Goal: Browse casually: Explore the website without a specific task or goal

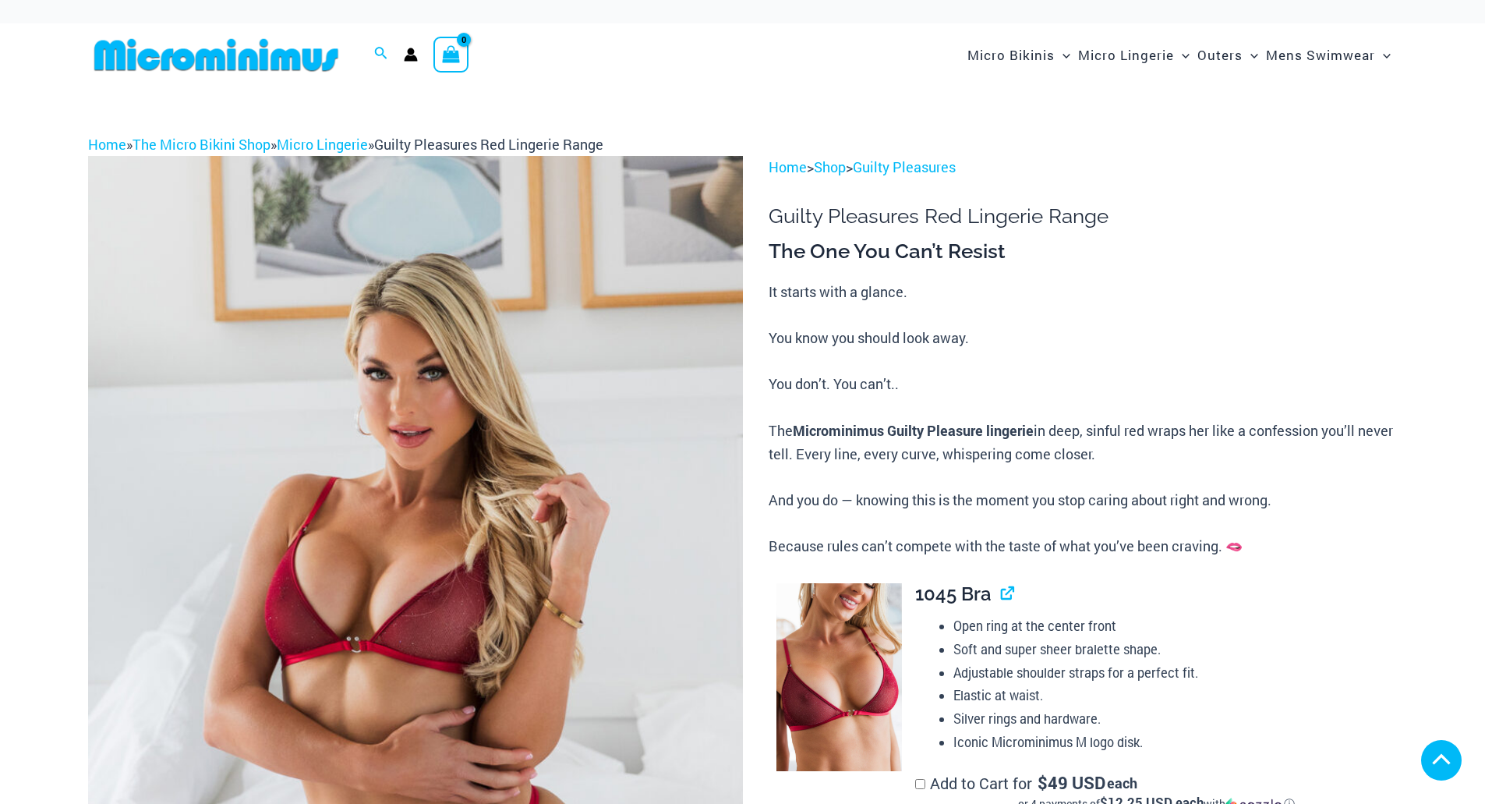
scroll to position [390, 0]
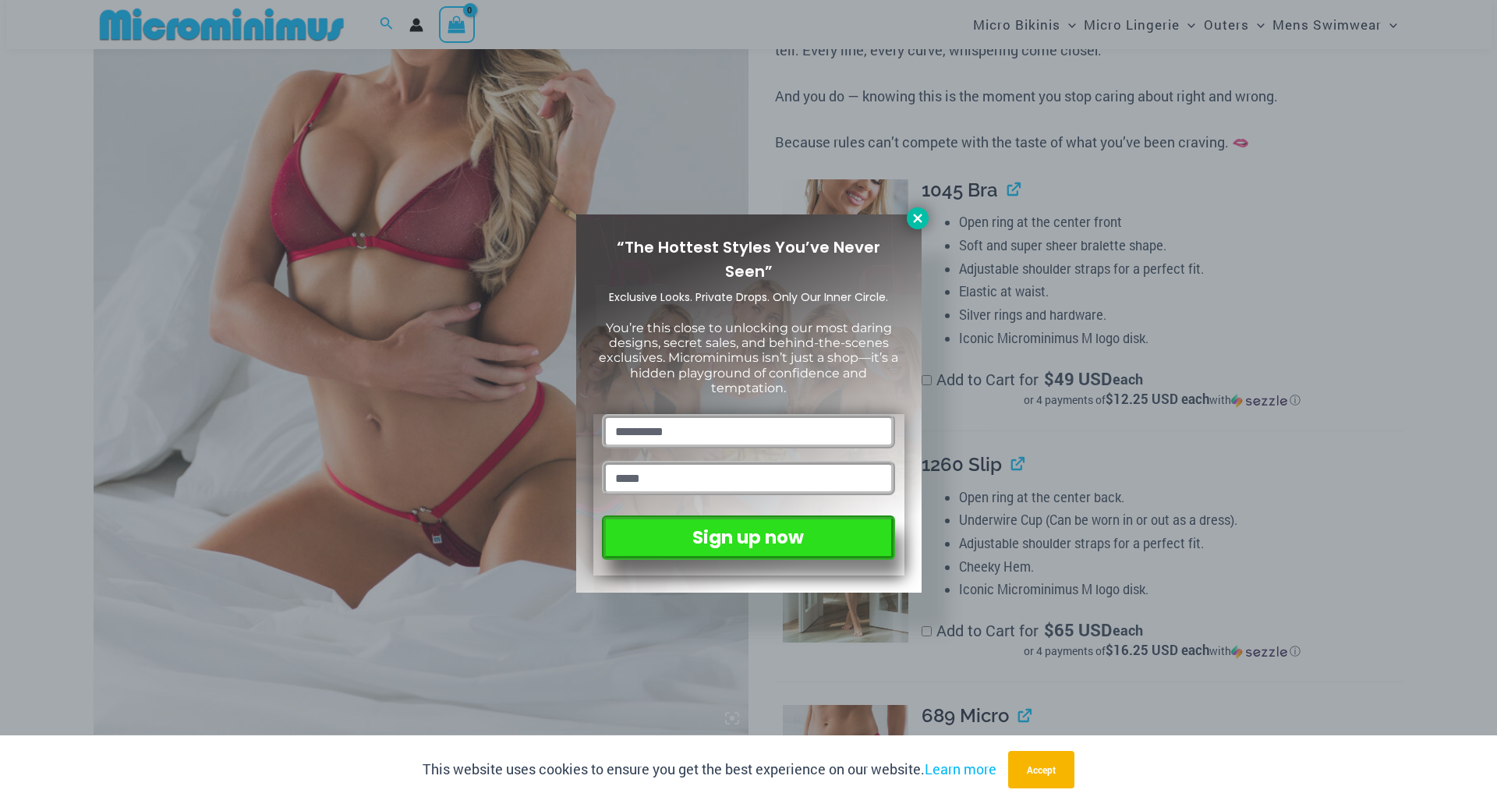
click at [922, 224] on icon at bounding box center [917, 218] width 14 height 14
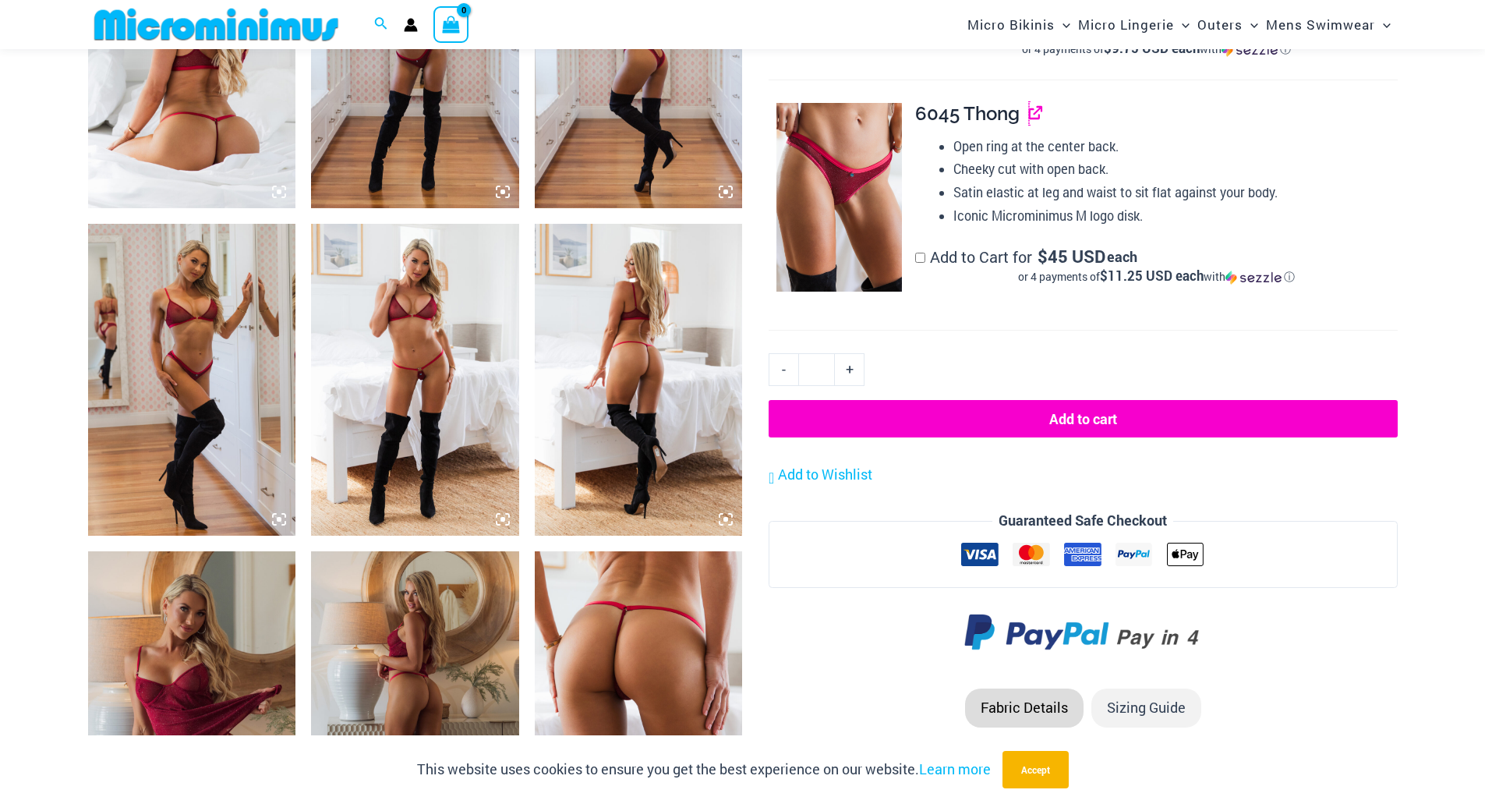
scroll to position [1247, 0]
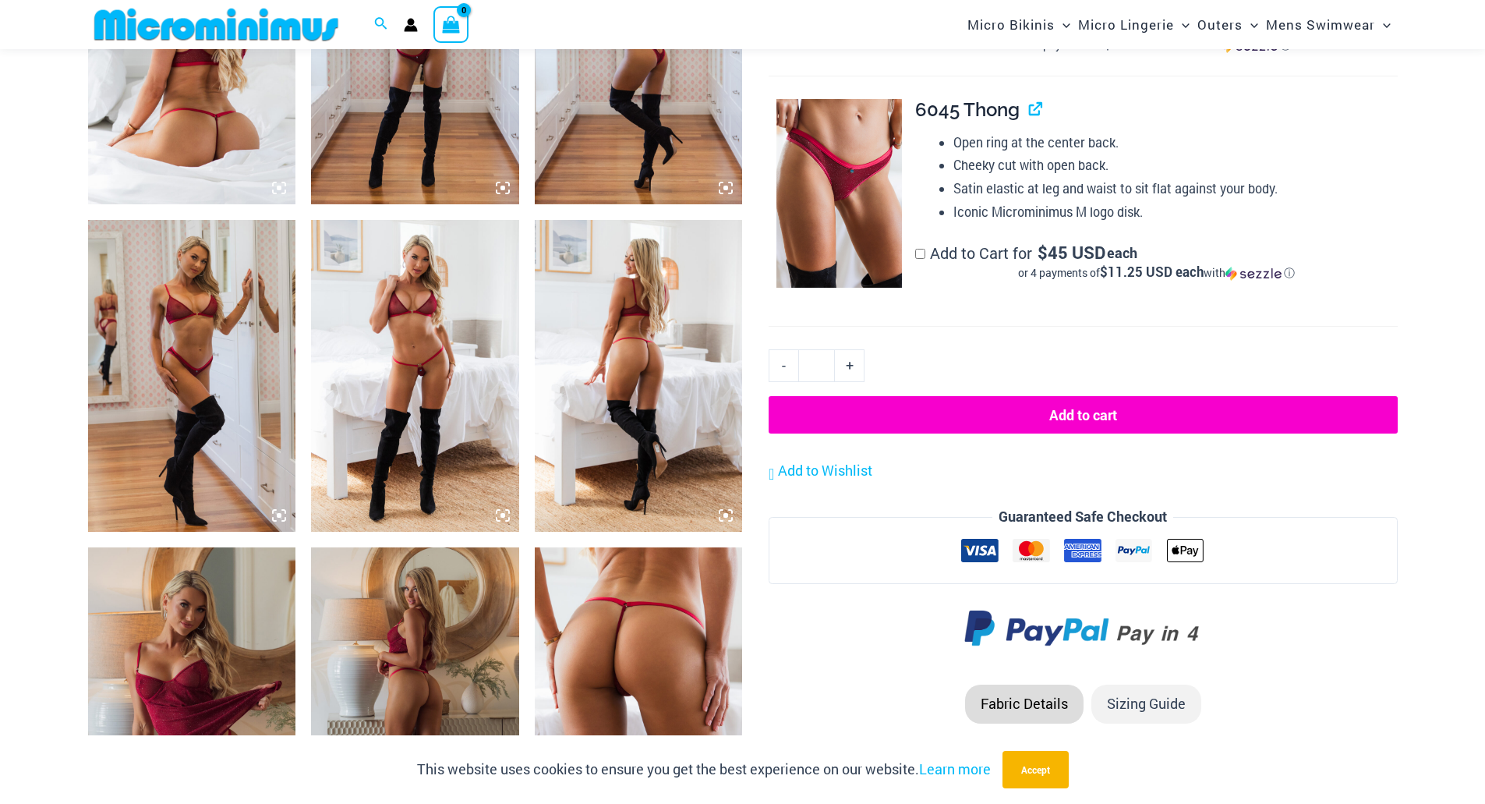
click at [233, 168] on img at bounding box center [192, 48] width 208 height 312
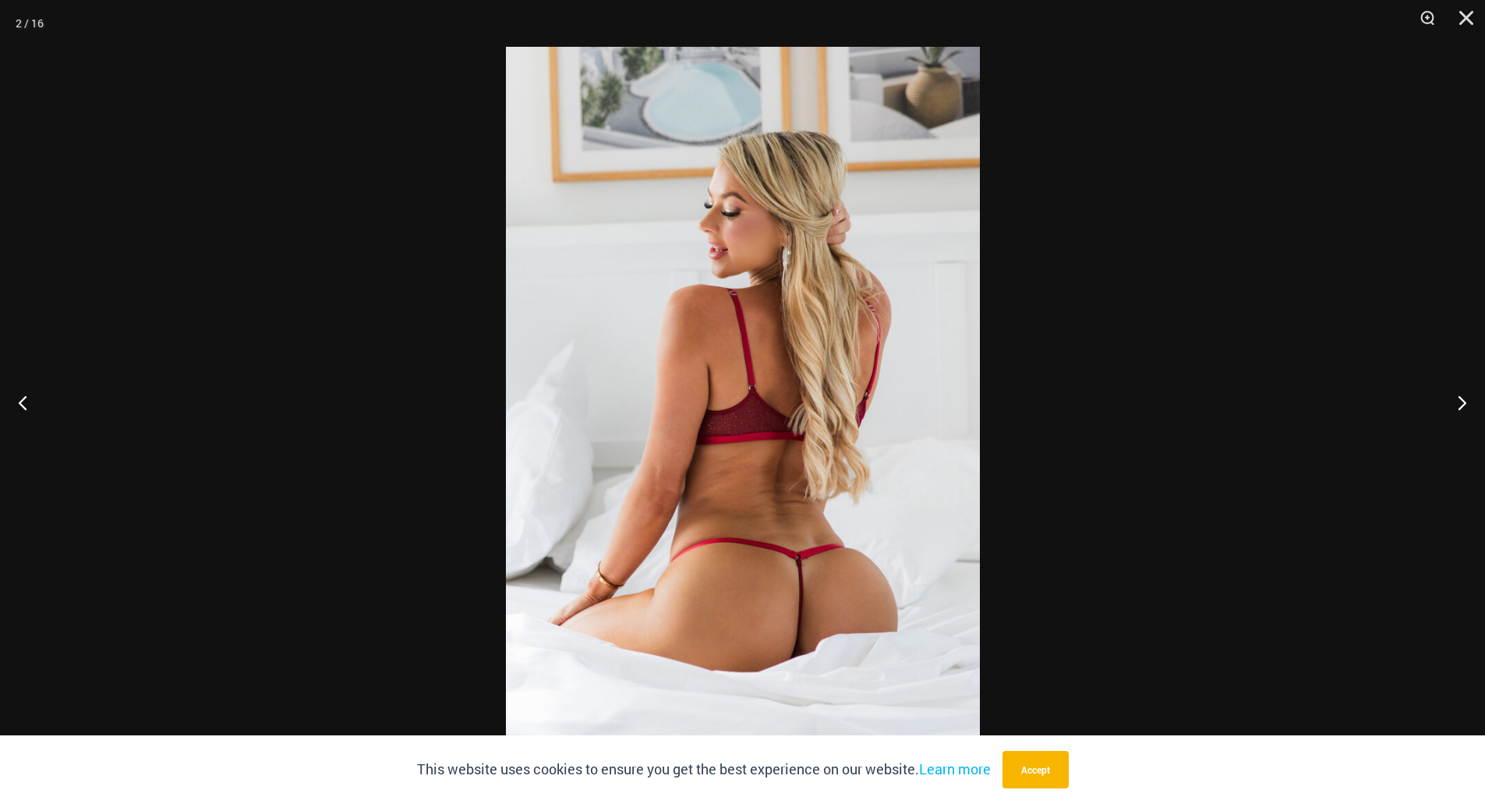
click at [233, 168] on div at bounding box center [742, 402] width 1485 height 804
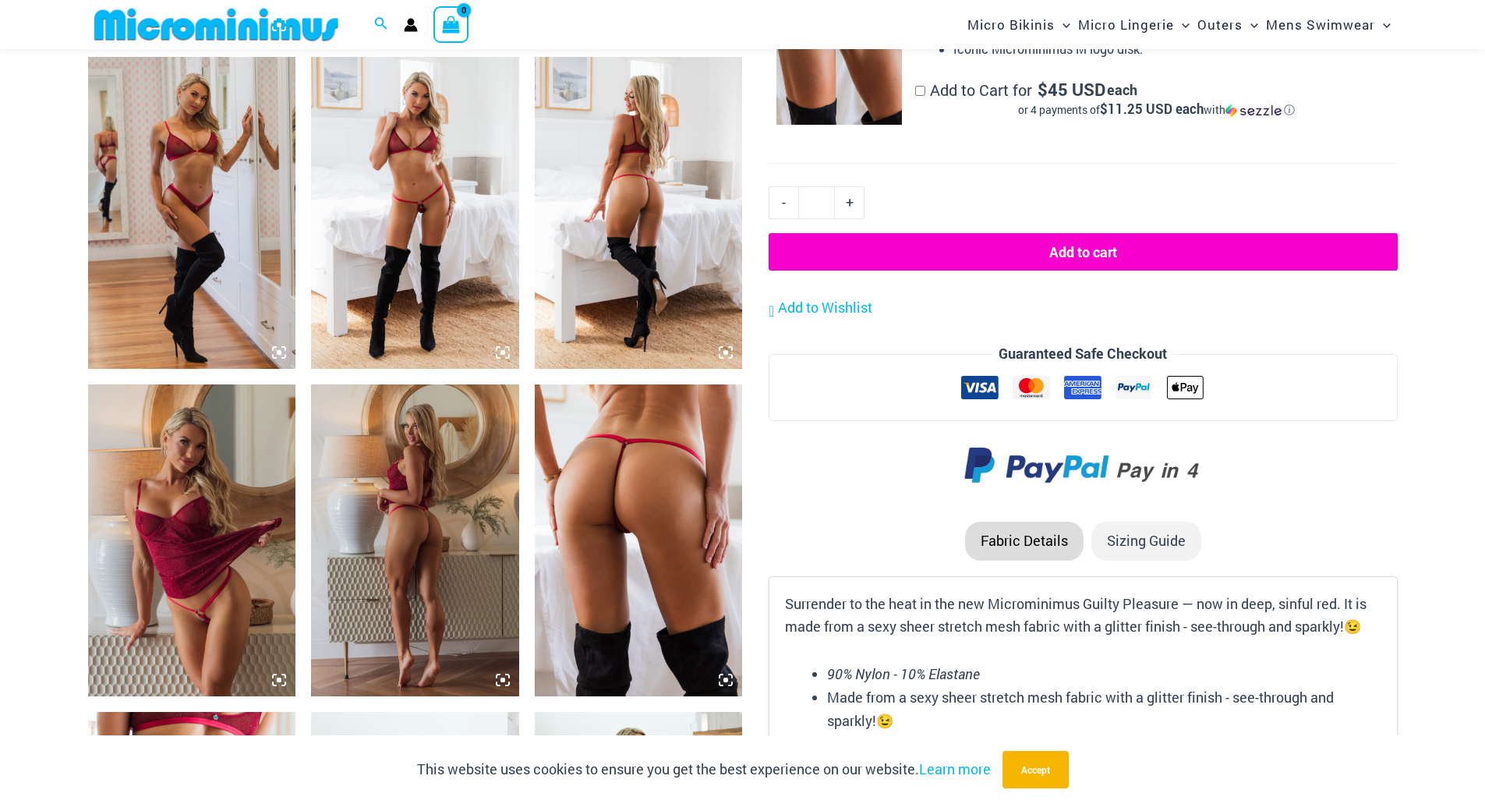
scroll to position [1559, 0]
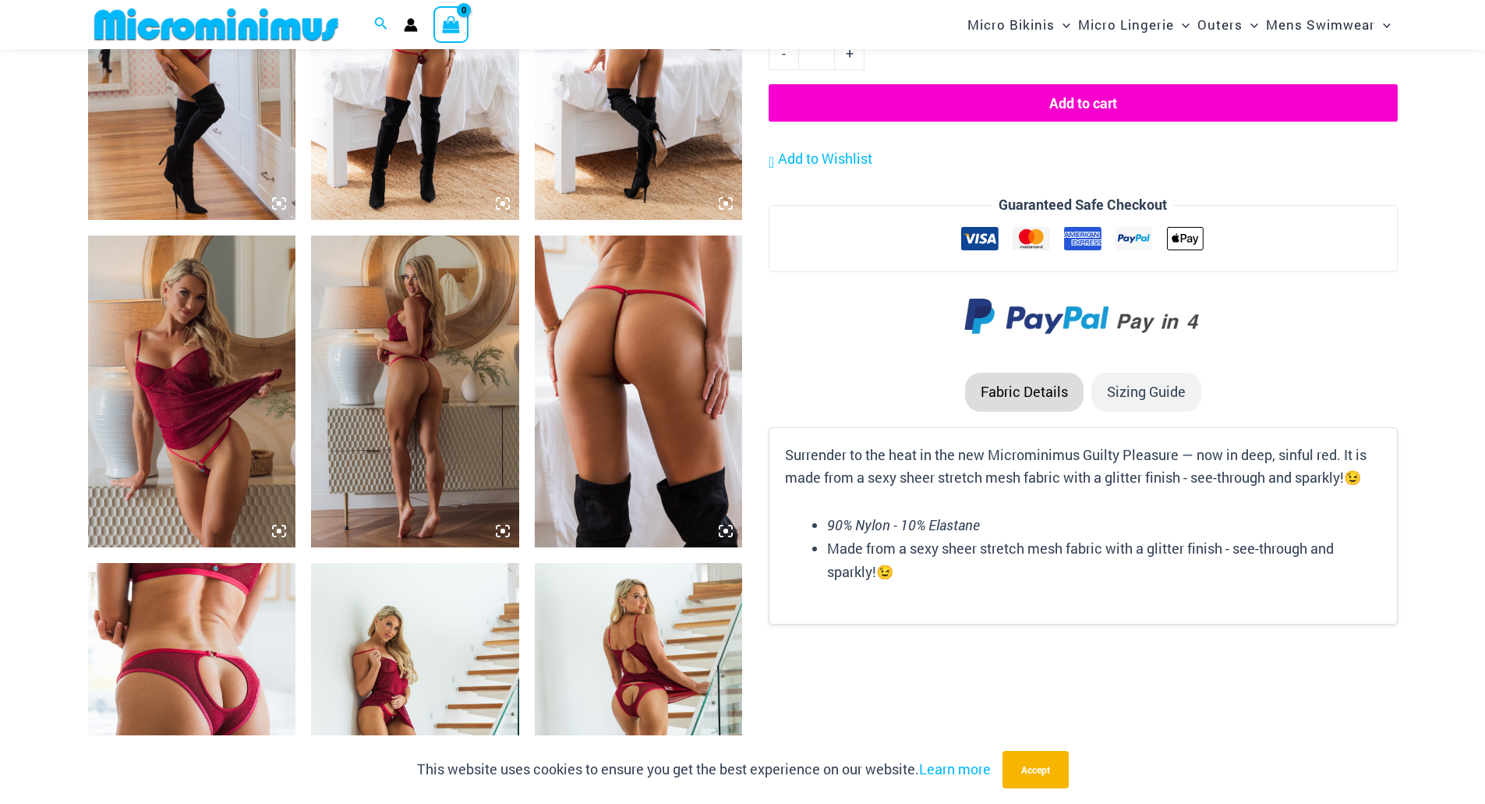
click at [599, 369] on img at bounding box center [639, 391] width 208 height 312
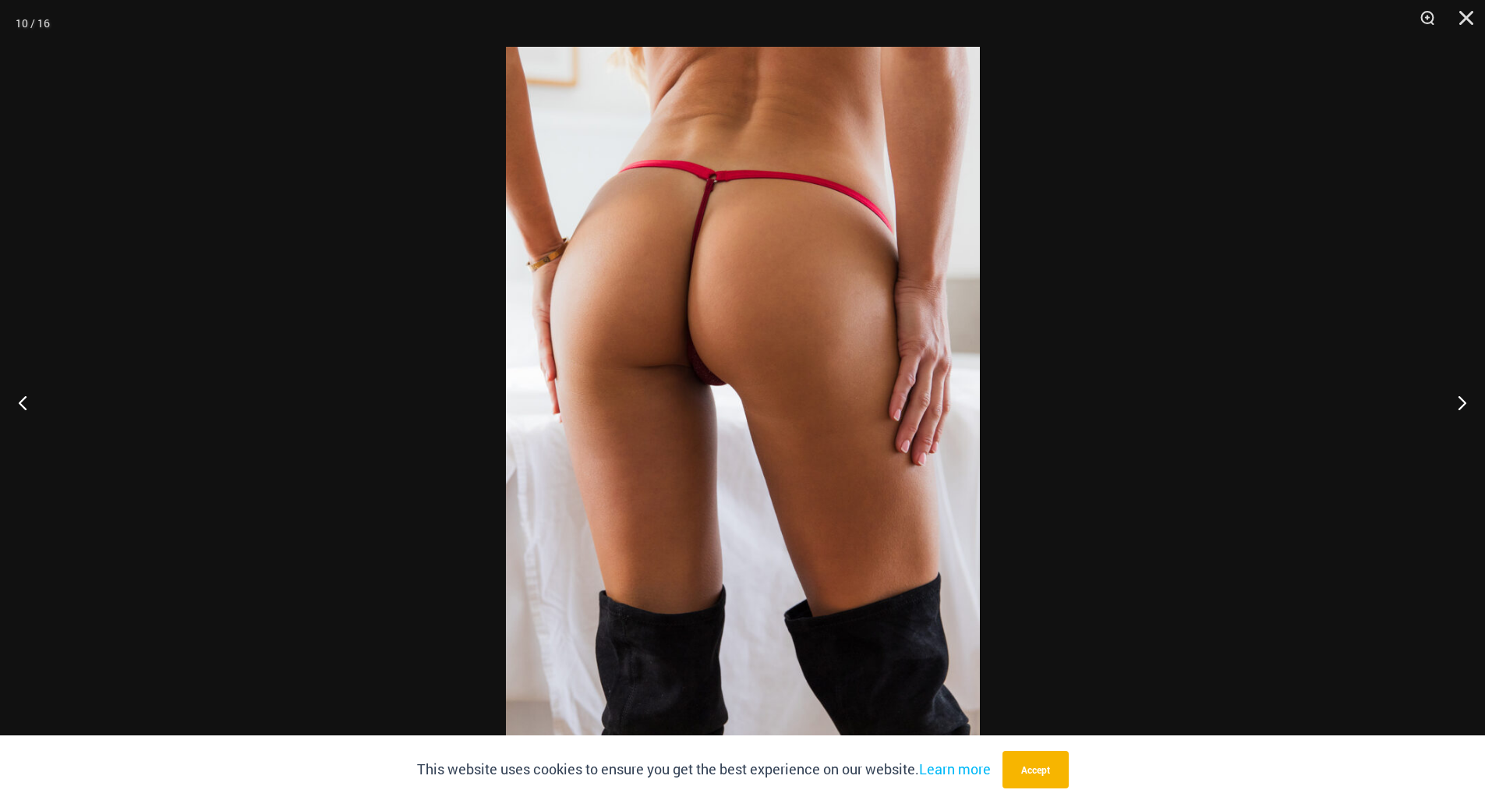
click at [348, 321] on div at bounding box center [742, 402] width 1485 height 804
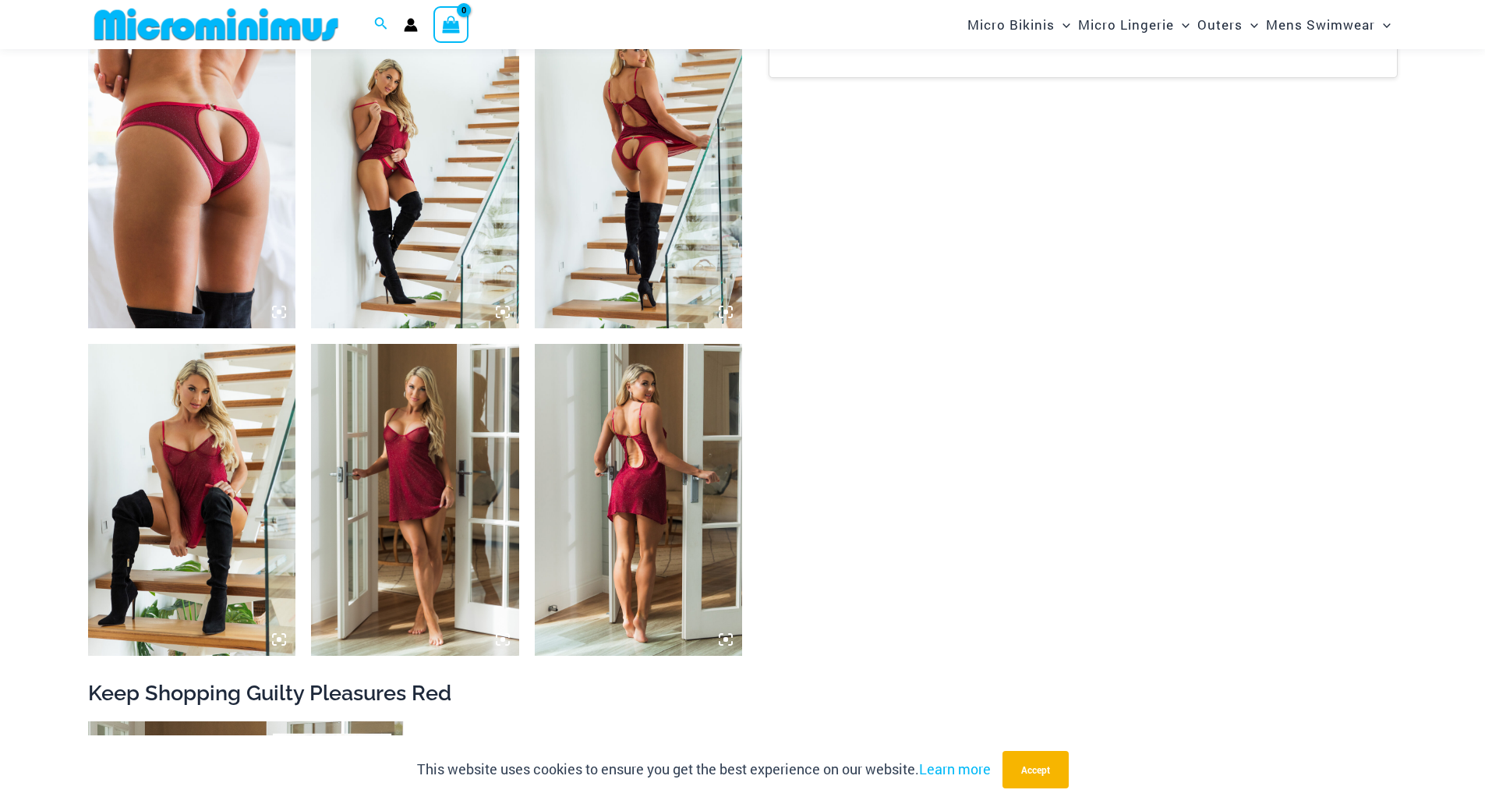
scroll to position [2183, 0]
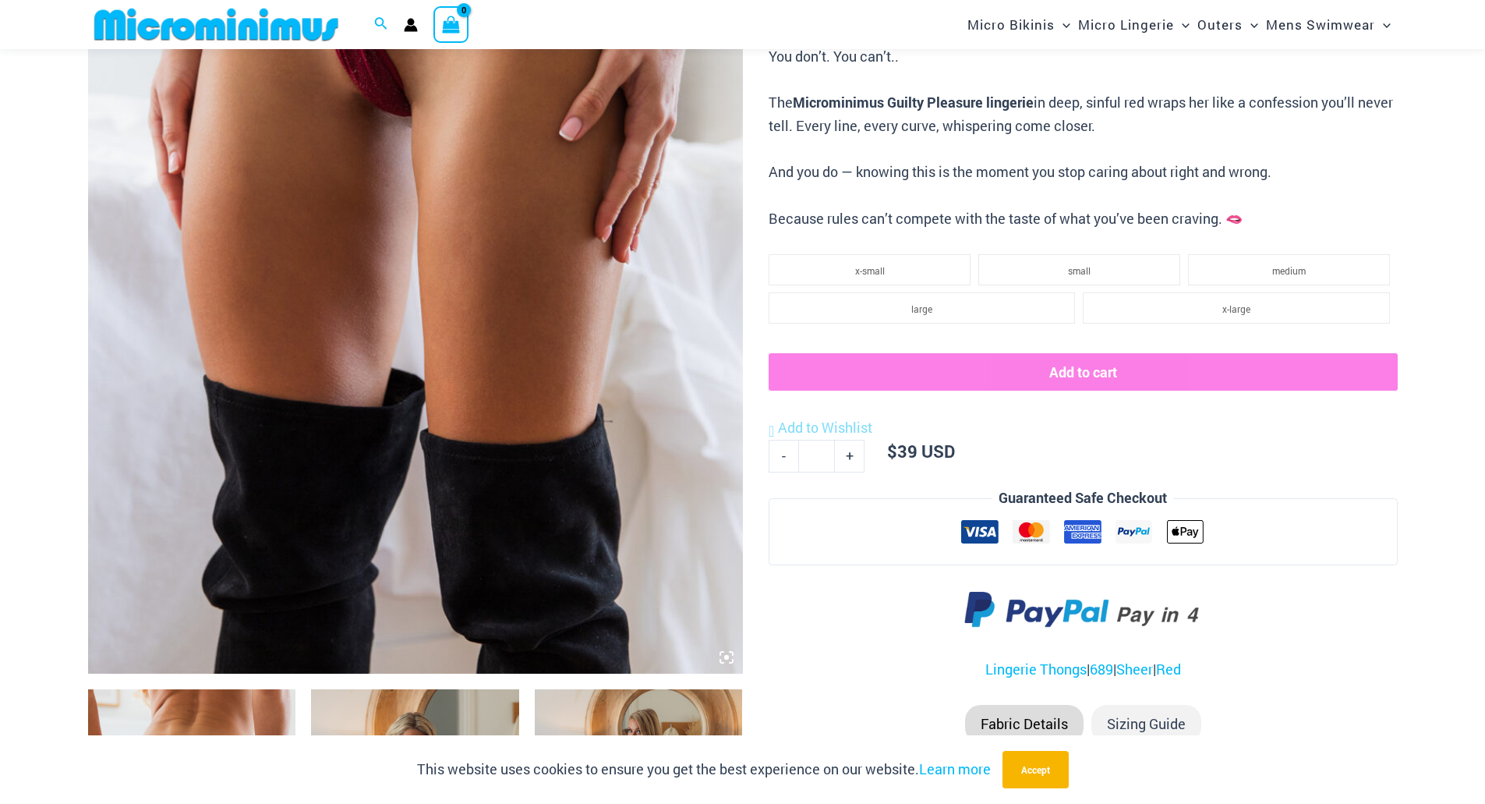
scroll to position [454, 0]
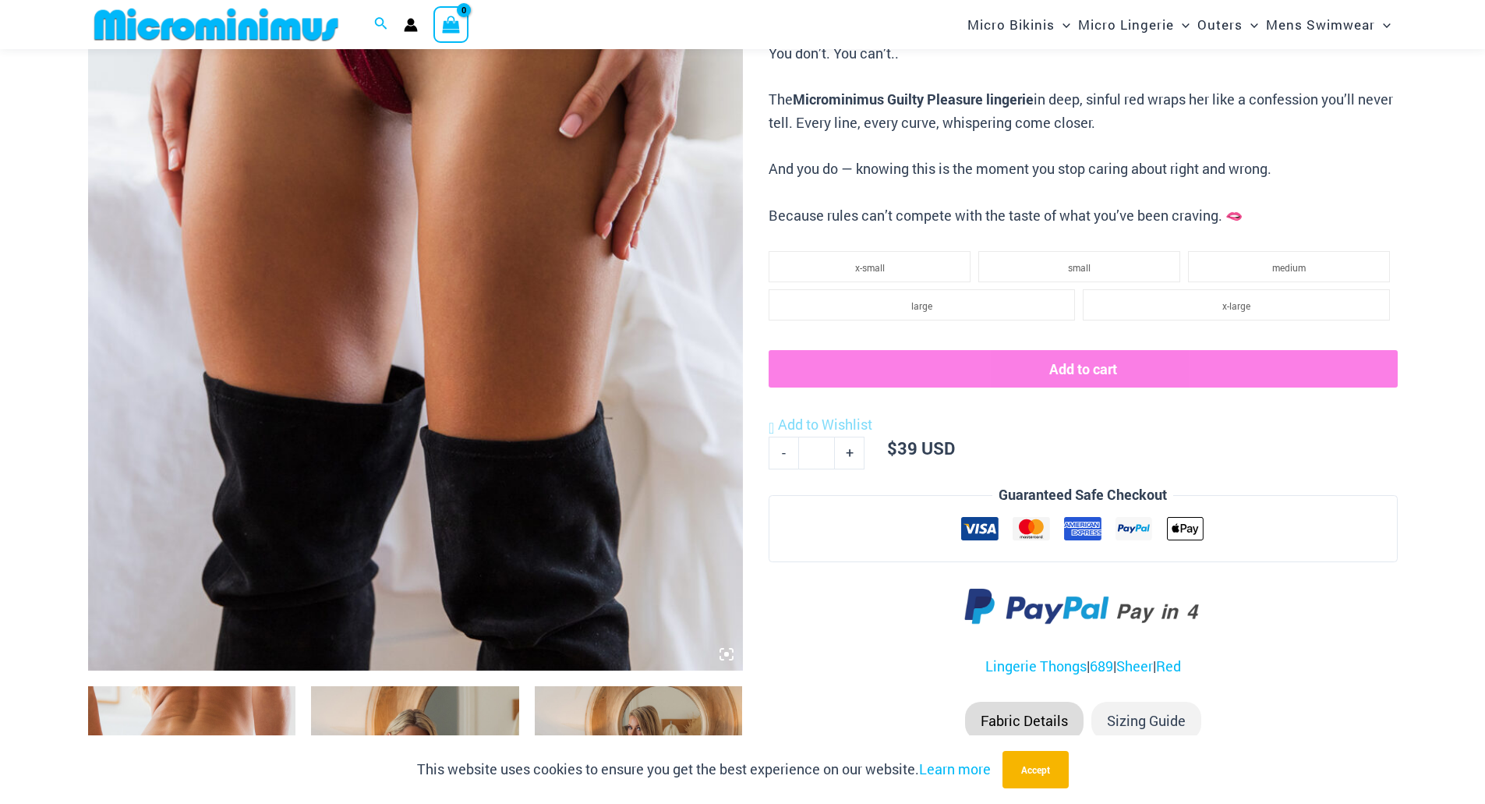
click at [396, 171] on img at bounding box center [415, 179] width 655 height 982
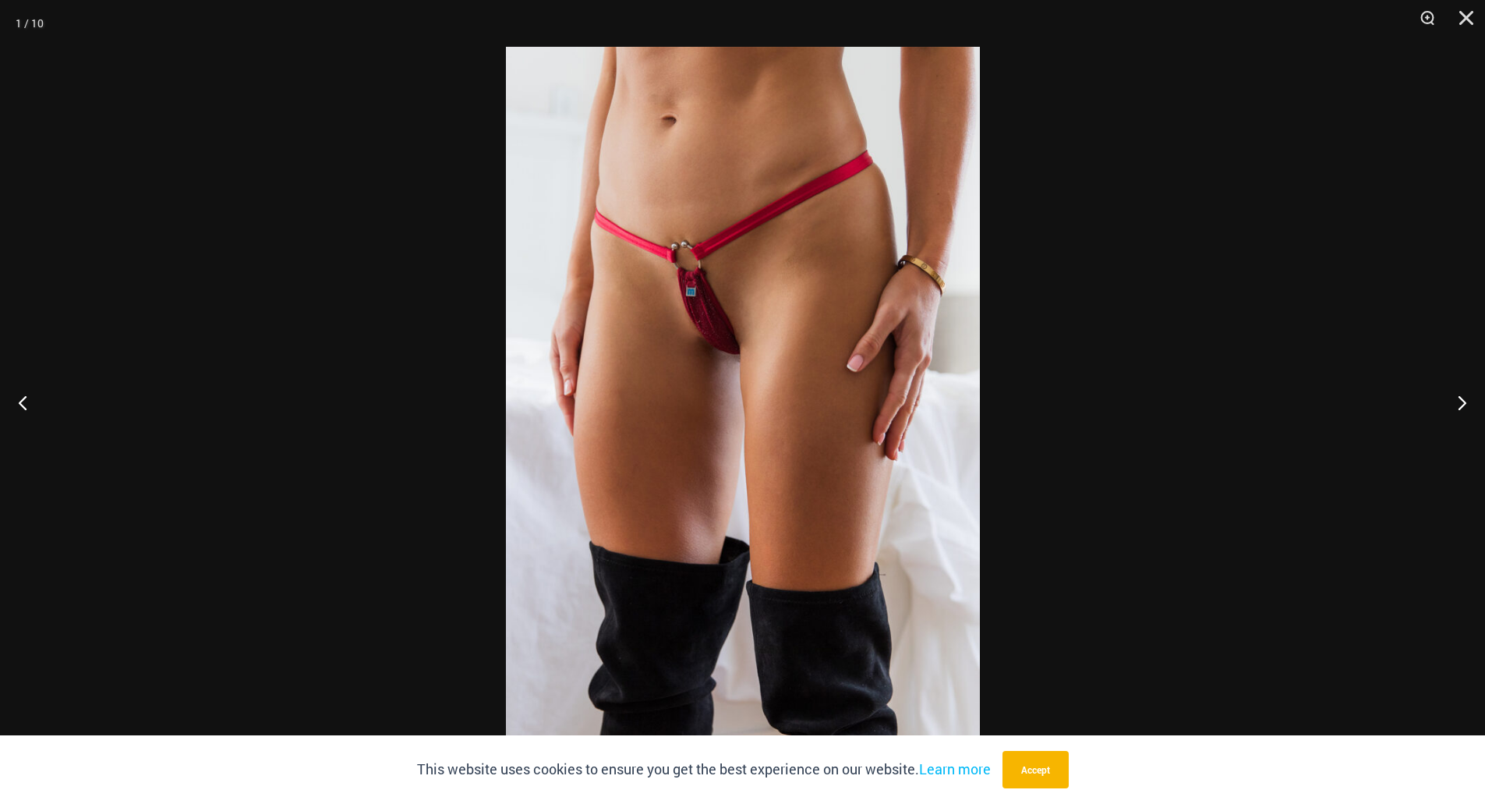
click at [768, 313] on img at bounding box center [743, 402] width 474 height 710
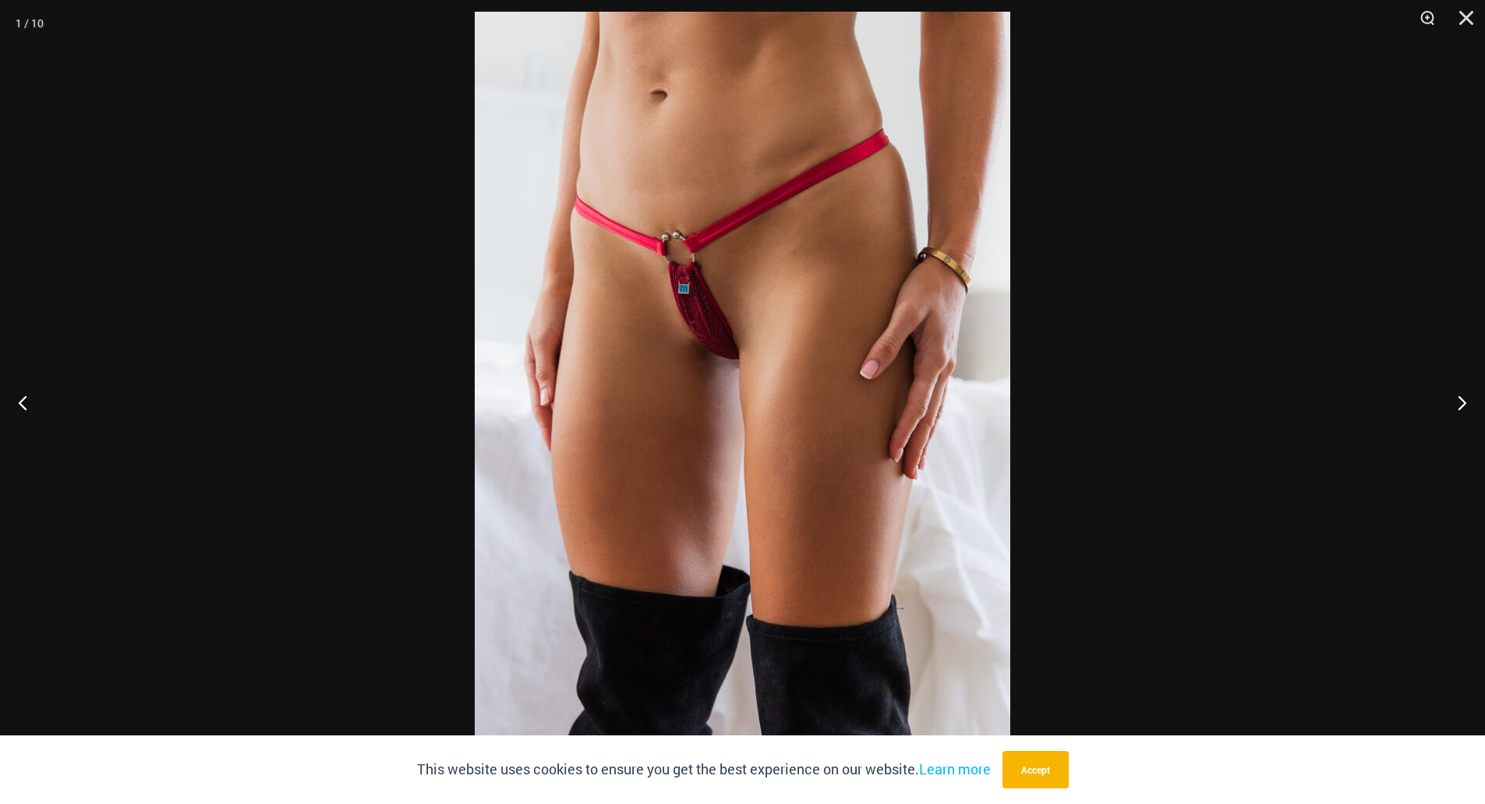
click at [1141, 345] on div at bounding box center [742, 402] width 1485 height 804
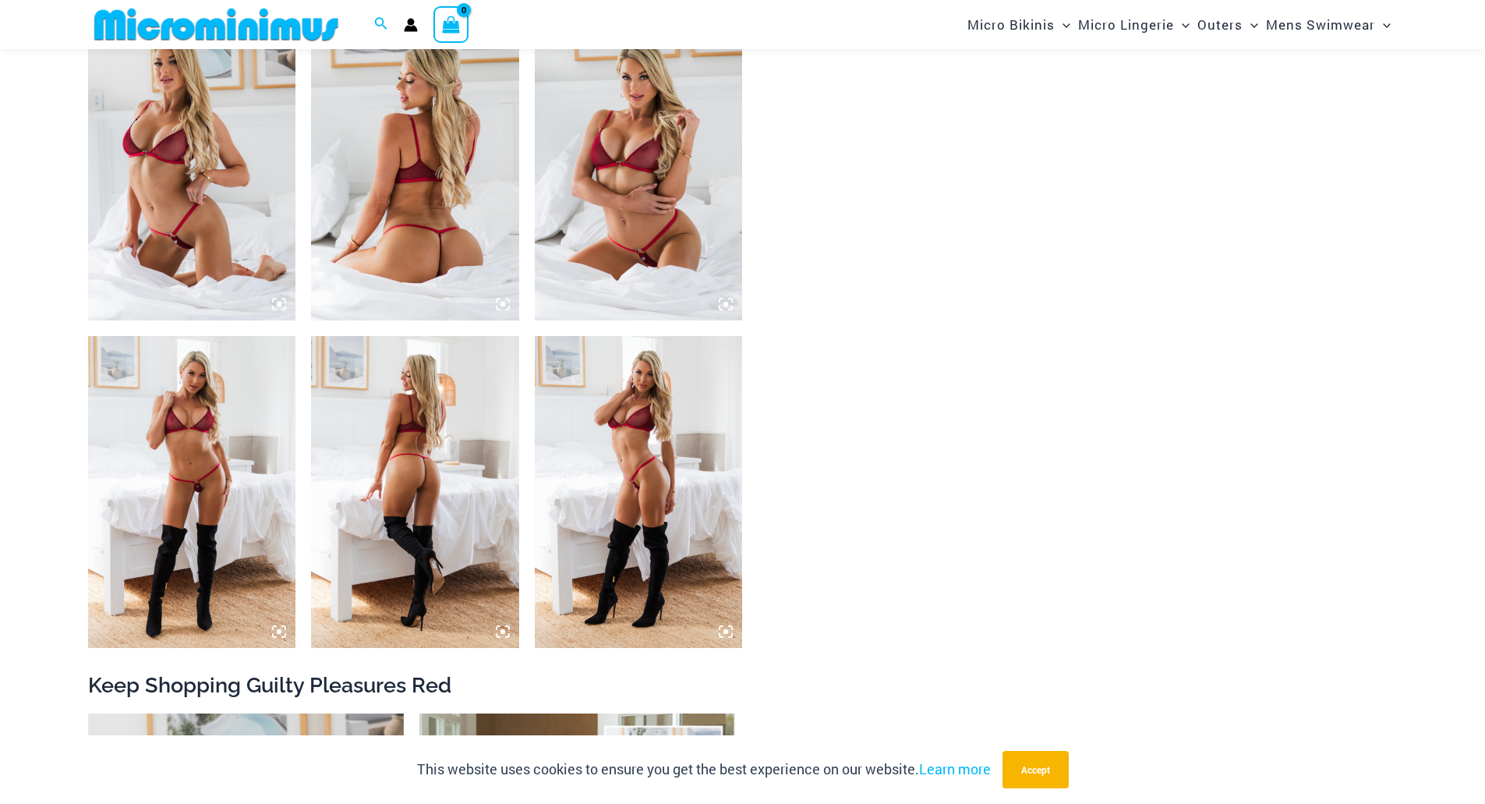
scroll to position [1623, 0]
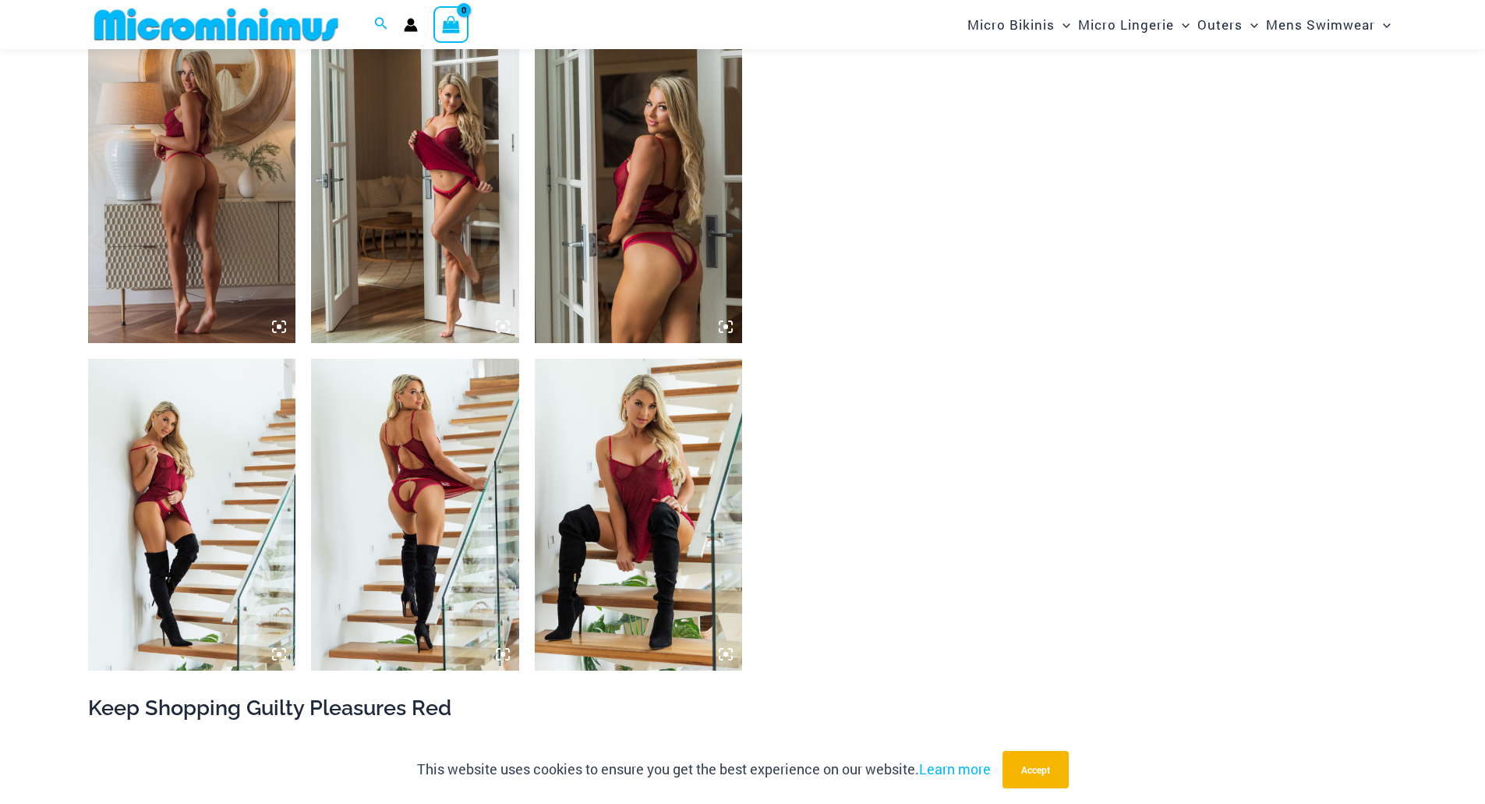
scroll to position [1686, 0]
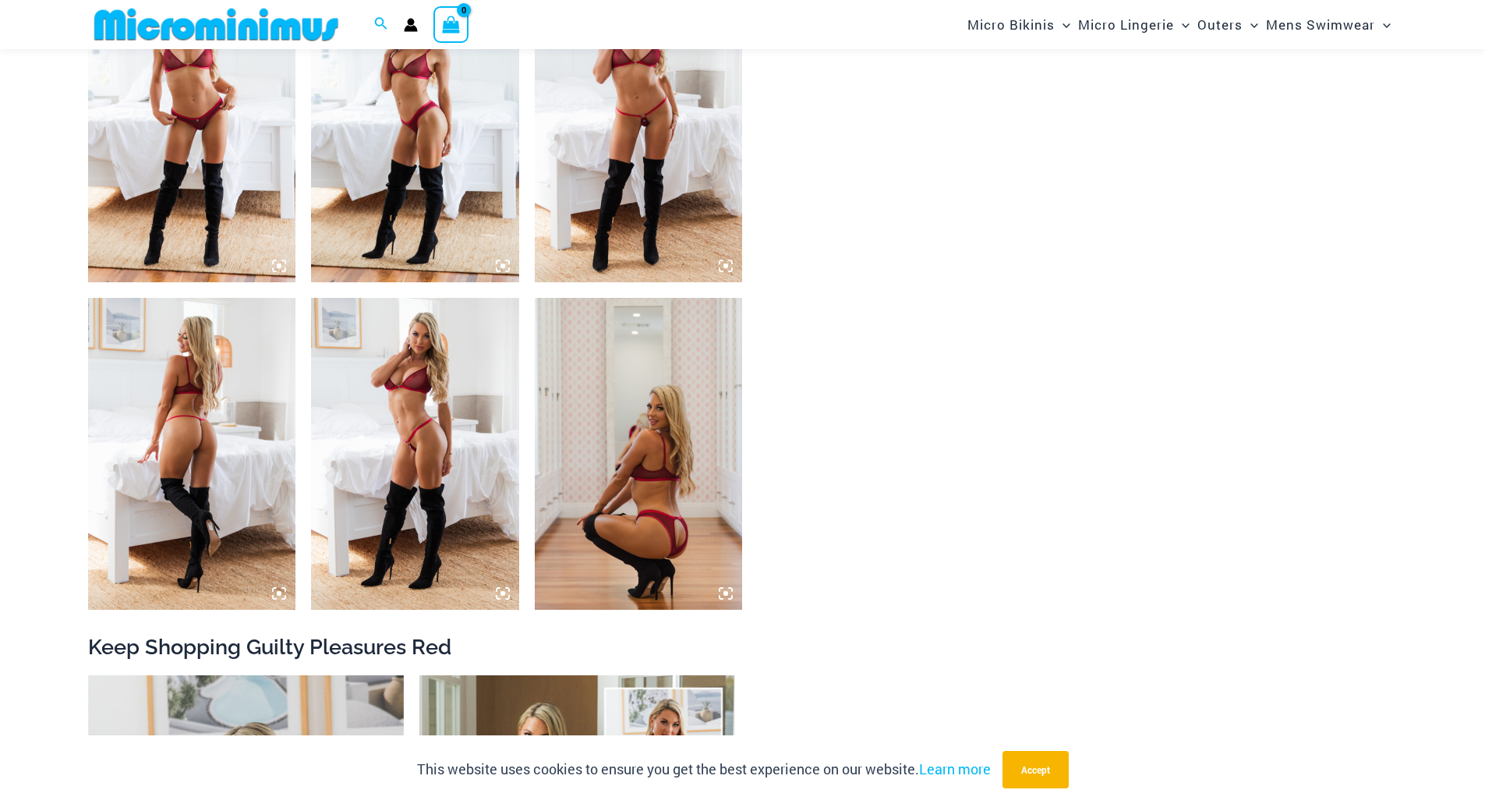
scroll to position [1389, 0]
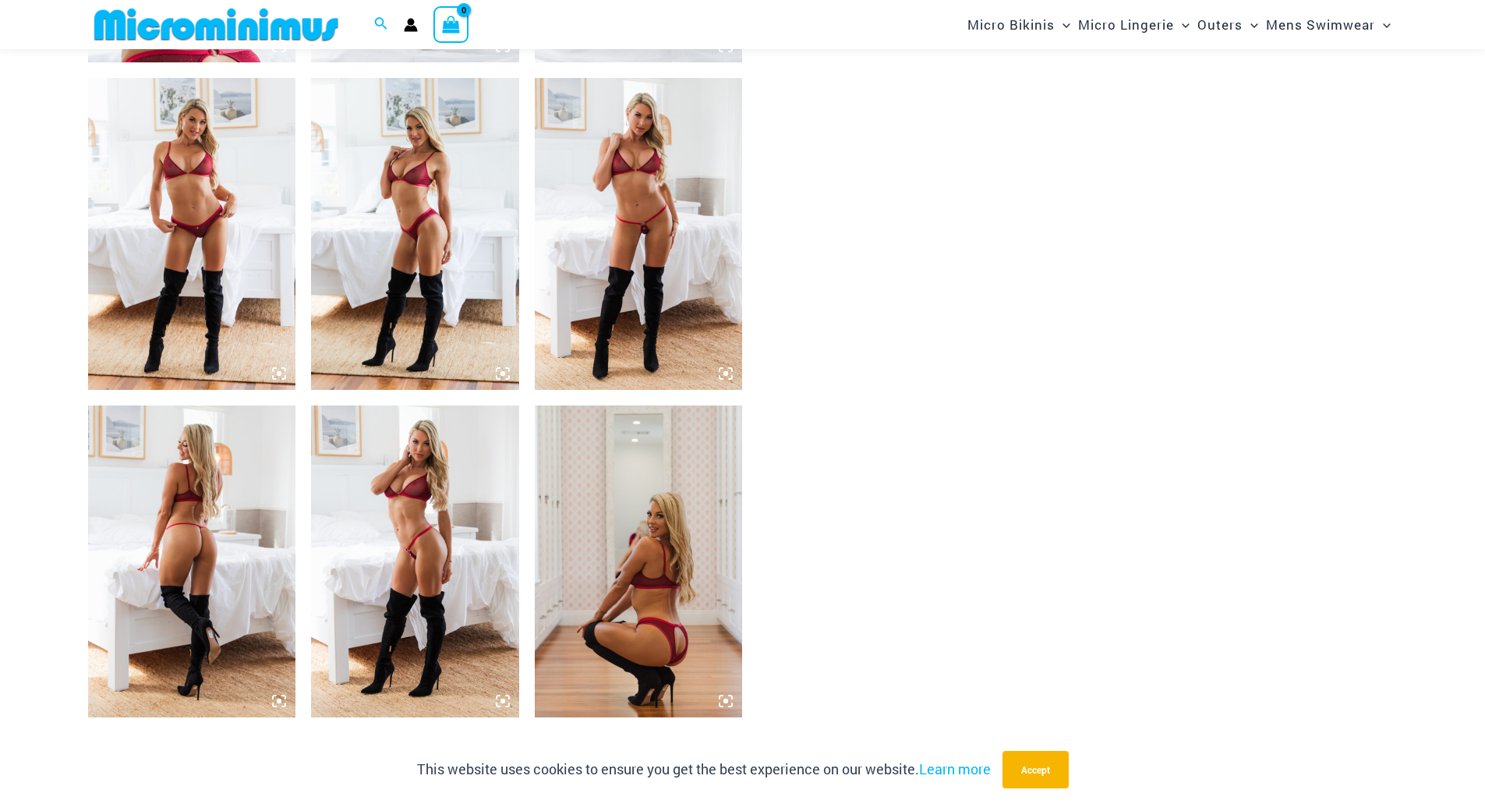
click at [625, 186] on img at bounding box center [639, 234] width 208 height 312
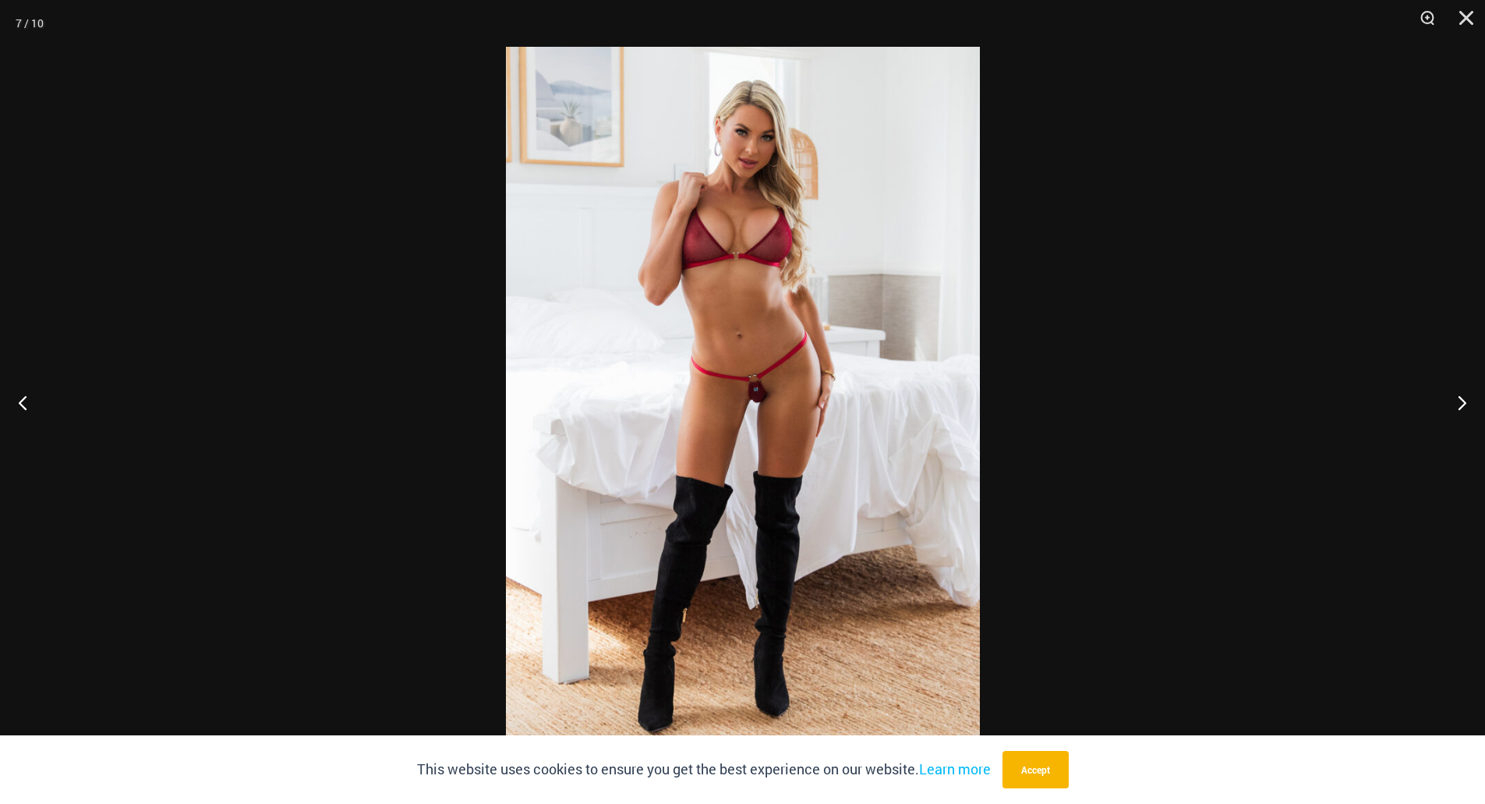
click at [792, 419] on img at bounding box center [743, 402] width 474 height 710
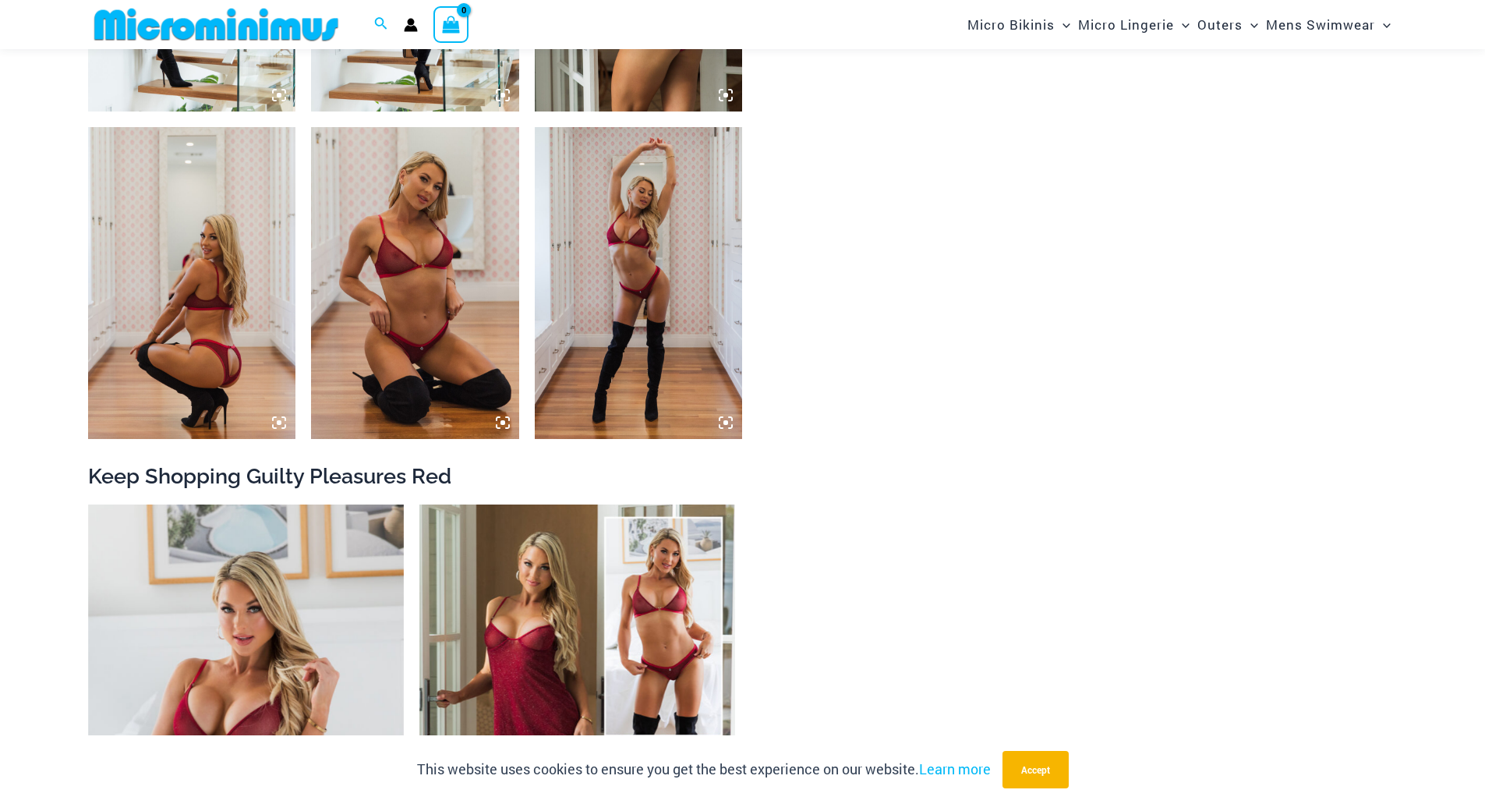
scroll to position [1778, 0]
